Goal: Transaction & Acquisition: Purchase product/service

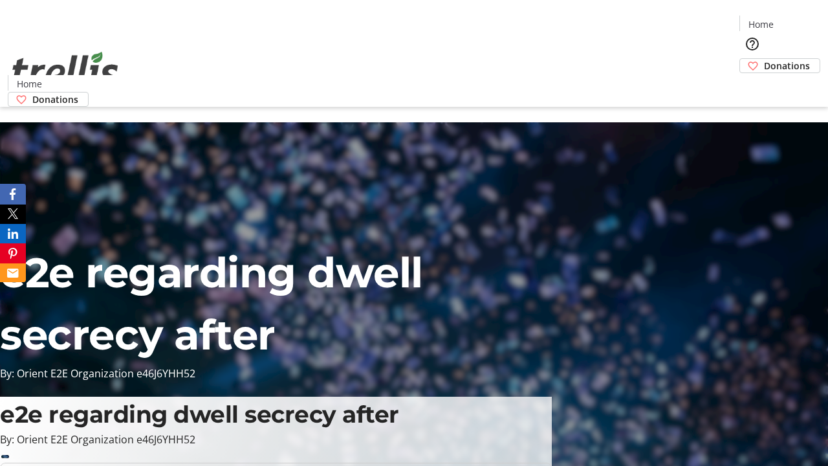
click at [764, 59] on span "Donations" at bounding box center [787, 66] width 46 height 14
